Goal: Task Accomplishment & Management: Use online tool/utility

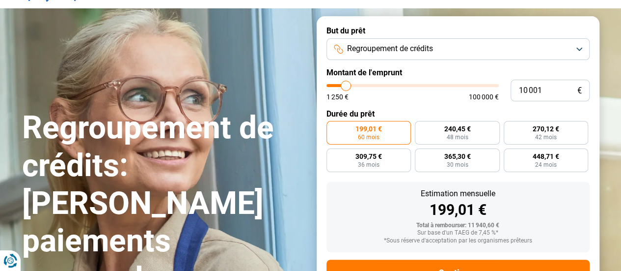
scroll to position [51, 0]
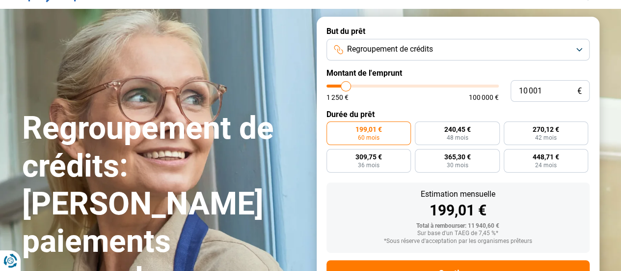
type input "9 000"
type input "9000"
type input "9 250"
type input "9250"
type input "9 500"
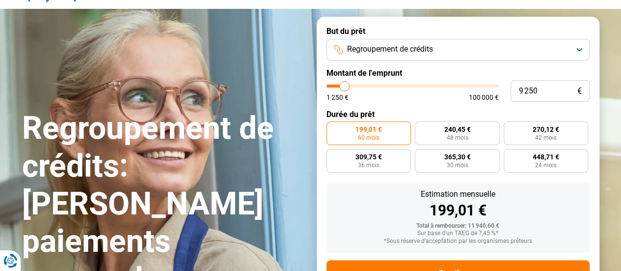
type input "9500"
type input "10 000"
type input "10000"
type input "10 500"
type input "10500"
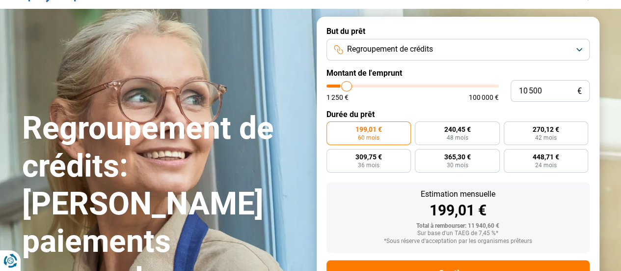
type input "11 000"
type input "11000"
type input "11 250"
type input "11250"
type input "11 750"
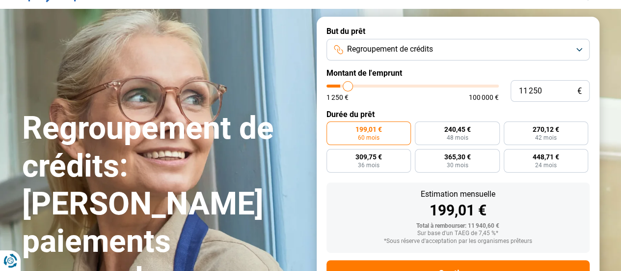
type input "11750"
type input "12 250"
type input "12250"
type input "12 750"
type input "12750"
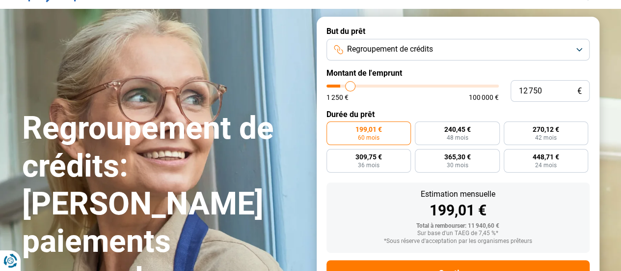
type input "13 750"
type input "13750"
type input "14 250"
type input "14250"
type input "15 250"
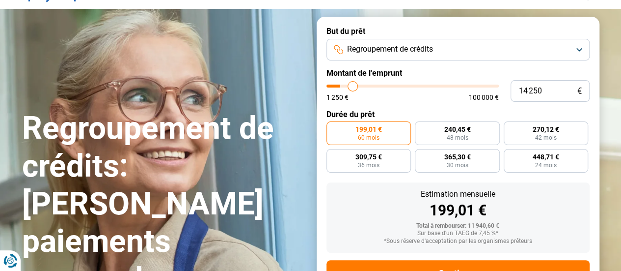
type input "15250"
type input "15 750"
type input "15750"
type input "16 250"
type input "16250"
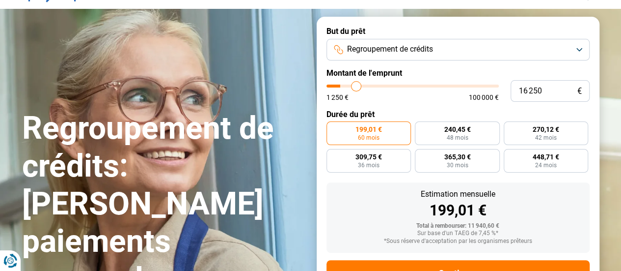
type input "16 750"
type input "16750"
type input "17 000"
type input "17000"
type input "17 500"
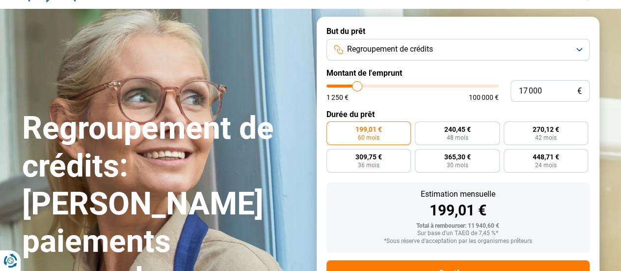
type input "17500"
type input "18 250"
type input "18250"
type input "19 250"
type input "19250"
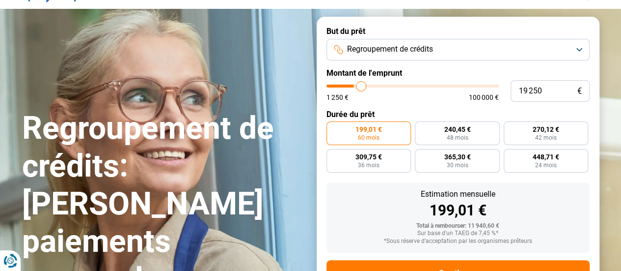
type input "20 250"
type input "20250"
type input "21 750"
type input "21750"
type input "22 500"
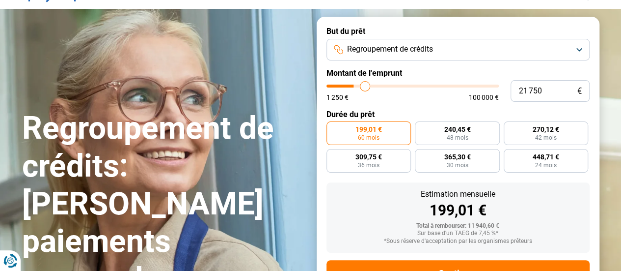
type input "22500"
type input "23 250"
type input "23250"
type input "23 750"
type input "23750"
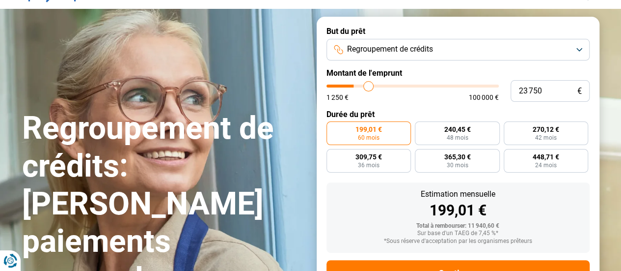
type input "25 750"
type input "25750"
type input "28 250"
type input "28250"
type input "30 000"
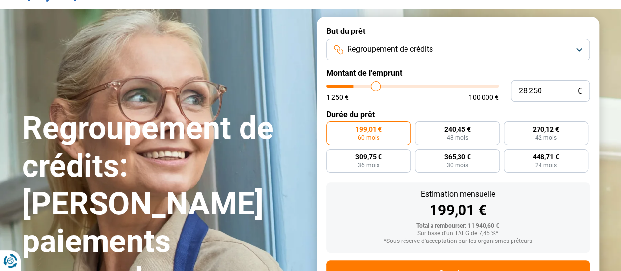
type input "30000"
type input "32 250"
type input "32250"
type input "33 000"
type input "33000"
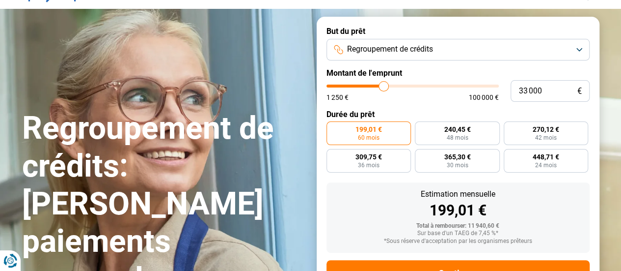
type input "34 500"
type input "34500"
type input "35 000"
type input "35000"
type input "36 250"
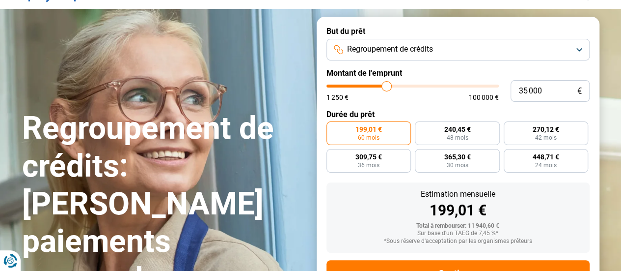
type input "36250"
type input "37 500"
type input "37500"
type input "38 000"
type input "38000"
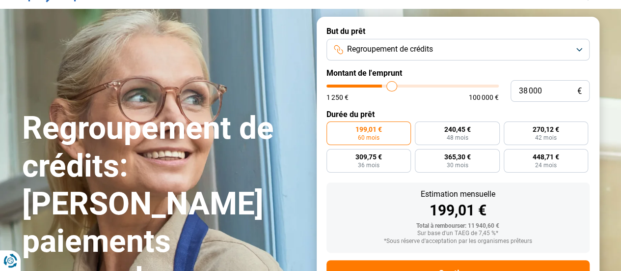
type input "38 750"
type input "38750"
type input "39 750"
type input "39750"
type input "40 500"
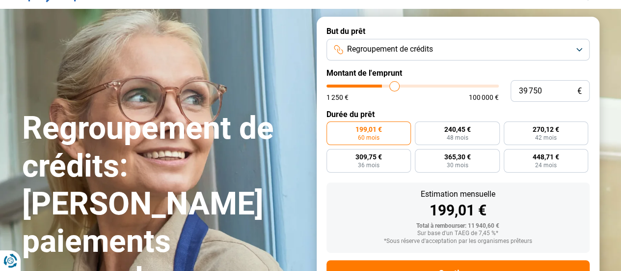
type input "40500"
type input "41 750"
type input "41750"
type input "42 750"
type input "42750"
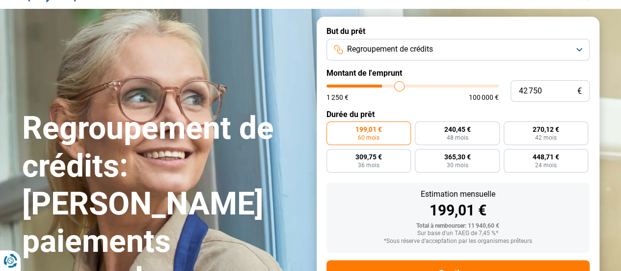
type input "44 750"
type input "44750"
type input "45 500"
type input "45500"
type input "47 500"
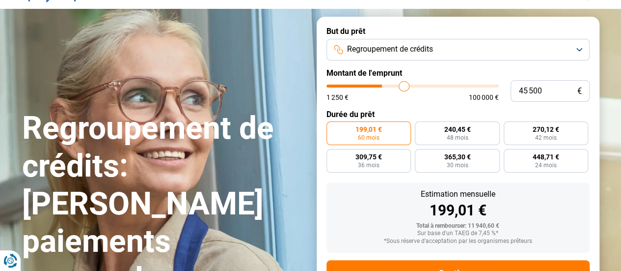
type input "47500"
type input "48 750"
type input "48750"
type input "49 250"
type input "49250"
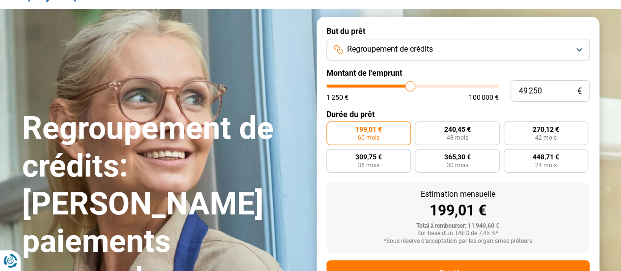
type input "49 750"
type input "49750"
type input "50 000"
type input "50000"
type input "51 000"
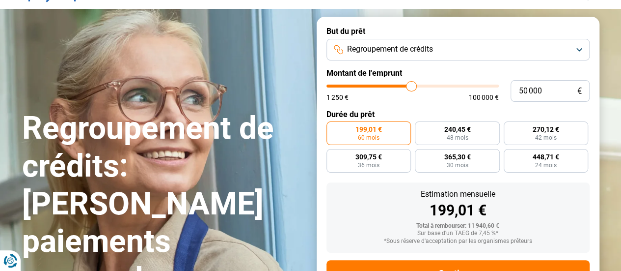
type input "51000"
type input "51 500"
type input "51500"
type input "53 750"
type input "53750"
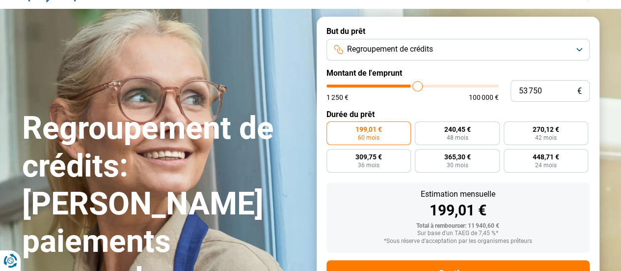
type input "54 750"
type input "54750"
type input "55 500"
type input "55500"
type input "56 000"
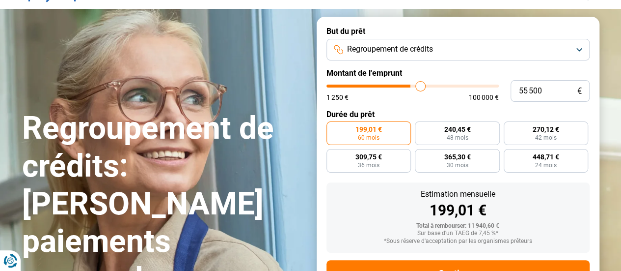
type input "56000"
type input "56 250"
type input "56250"
type input "56 500"
type input "56500"
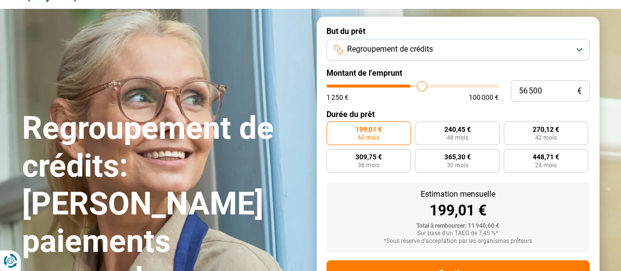
type input "57 000"
type input "57000"
type input "57 500"
type input "57500"
type input "57 750"
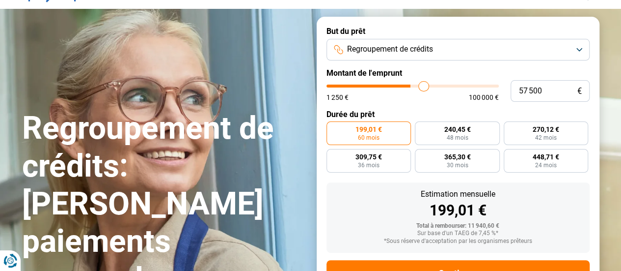
type input "57750"
type input "58 000"
type input "58000"
type input "58 250"
type input "58250"
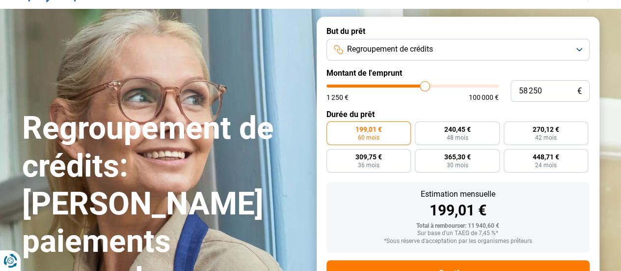
type input "58 500"
type input "58500"
type input "58 750"
type input "58750"
type input "59 750"
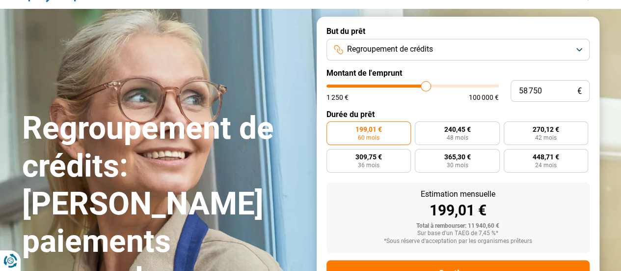
type input "59750"
type input "60 000"
type input "60000"
type input "60 250"
type input "60250"
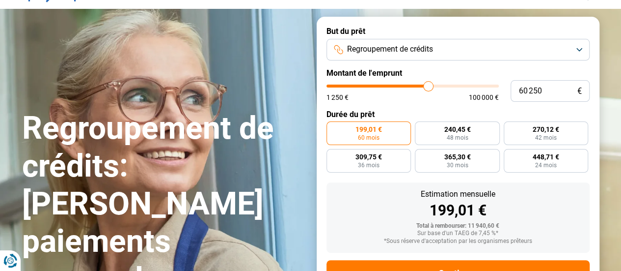
type input "60 500"
type input "60500"
type input "60 750"
type input "60750"
type input "61 000"
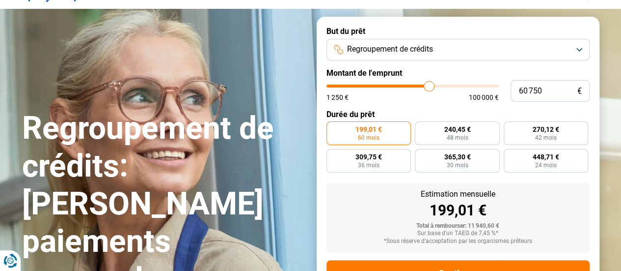
type input "61000"
type input "61 250"
type input "61250"
type input "61 500"
type input "61500"
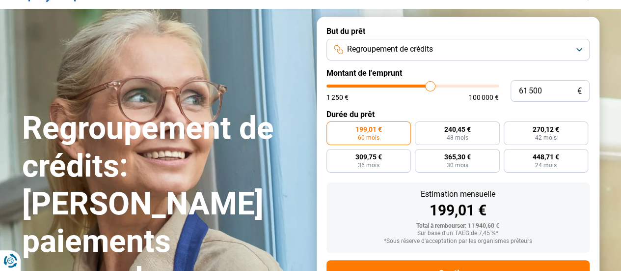
type input "61 750"
type input "61750"
type input "62 000"
type input "62000"
type input "62 500"
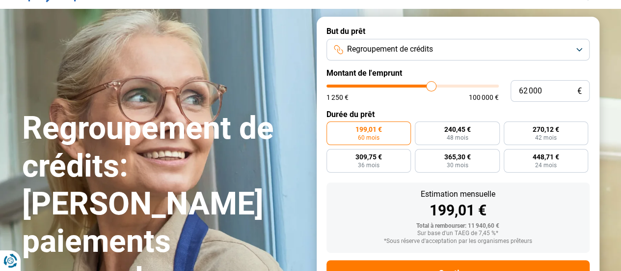
type input "62500"
type input "62 750"
type input "62750"
type input "63 500"
type input "63500"
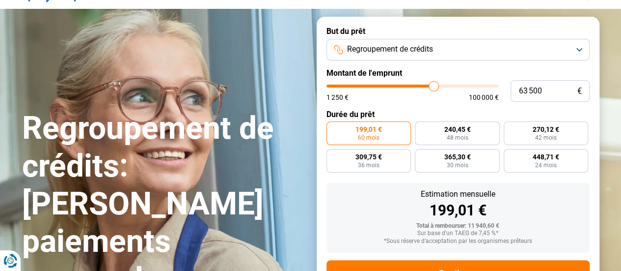
type input "63 750"
type input "63750"
type input "64 000"
type input "64000"
type input "64 250"
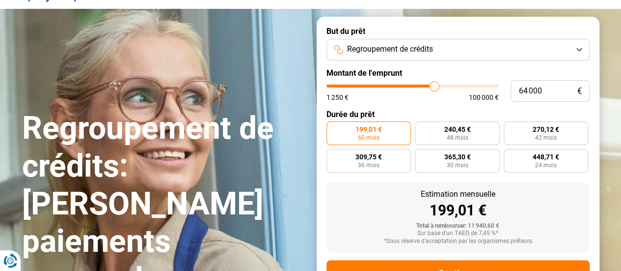
type input "64250"
type input "64 500"
type input "64500"
type input "65 000"
type input "65000"
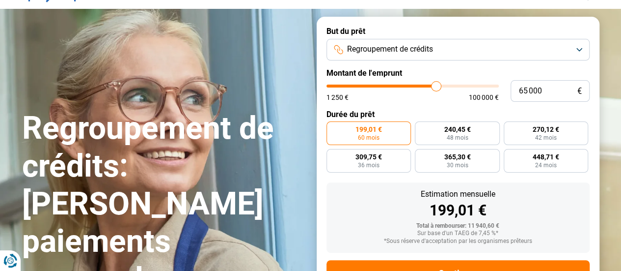
type input "65 250"
type input "65250"
type input "65 500"
type input "65500"
type input "65 750"
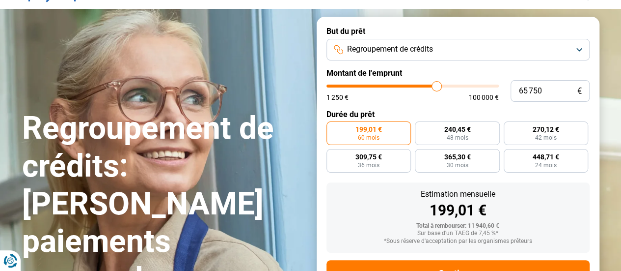
type input "65750"
type input "66 000"
type input "66000"
type input "66 250"
type input "66250"
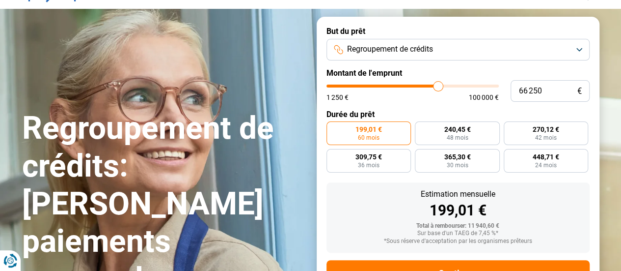
type input "67 000"
type input "67000"
type input "67 250"
type input "67250"
type input "67 000"
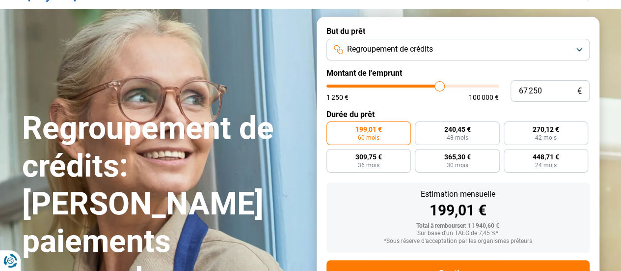
type input "67000"
type input "66 500"
type input "66500"
type input "66 000"
type input "66000"
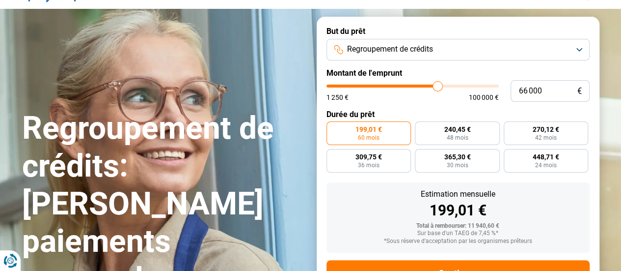
type input "65 750"
type input "65750"
type input "65 500"
type input "65500"
type input "65 250"
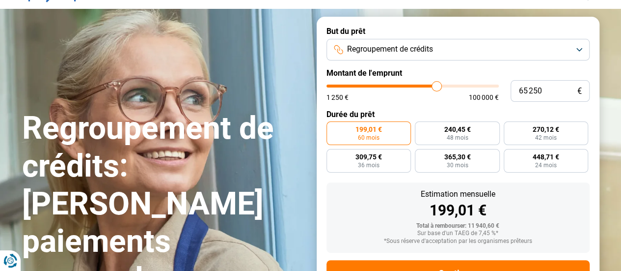
type input "65250"
type input "65 000"
type input "65000"
type input "64 750"
type input "64750"
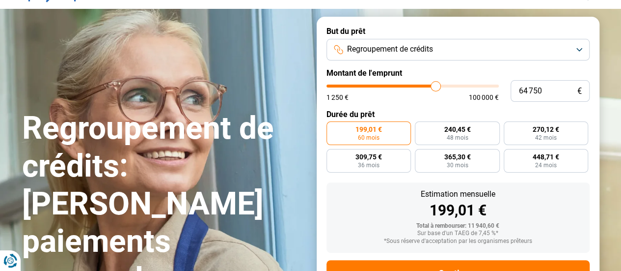
type input "64 500"
type input "64500"
type input "64 250"
type input "64250"
type input "64 000"
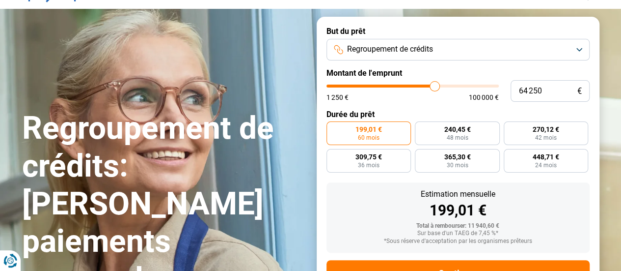
type input "64000"
type input "63 750"
type input "63750"
type input "63 250"
type input "63250"
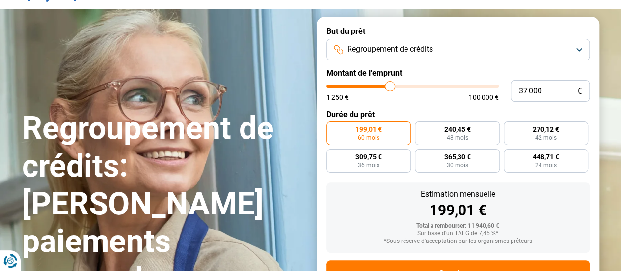
drag, startPoint x: 344, startPoint y: 85, endPoint x: 390, endPoint y: 95, distance: 46.8
click at [390, 87] on input "range" at bounding box center [413, 85] width 172 height 3
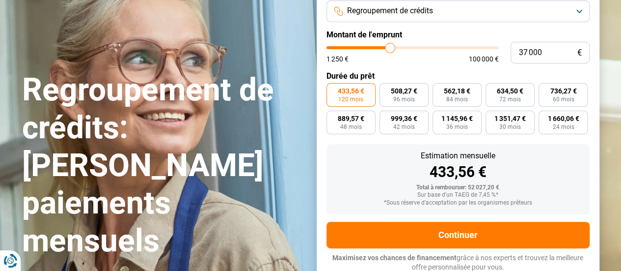
scroll to position [92, 0]
